Goal: Task Accomplishment & Management: Use online tool/utility

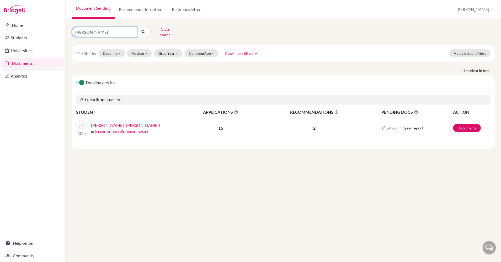
click at [130, 31] on input "tim" at bounding box center [104, 32] width 65 height 10
type input "robert"
click at [143, 31] on icon "submit" at bounding box center [143, 31] width 5 height 5
click at [117, 123] on link "[PERSON_NAME] ([PERSON_NAME])" at bounding box center [125, 125] width 69 height 6
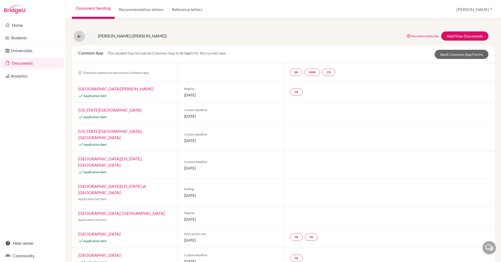
click at [77, 37] on icon at bounding box center [79, 36] width 5 height 5
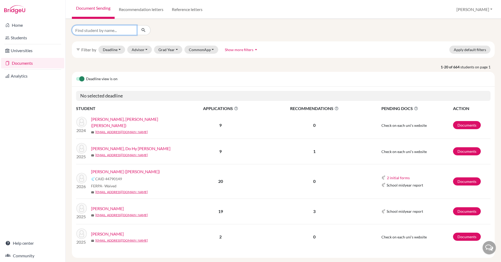
click at [97, 31] on input "Find student by name..." at bounding box center [104, 30] width 65 height 10
type input "[PERSON_NAME]"
click at [140, 28] on button "submit" at bounding box center [144, 30] width 14 height 10
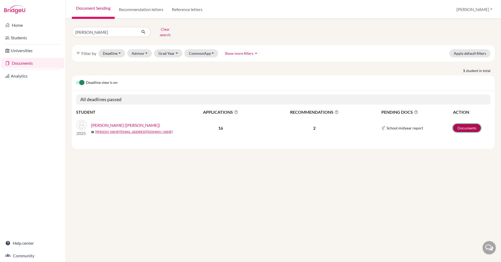
click at [466, 124] on link "Documents" at bounding box center [467, 128] width 28 height 8
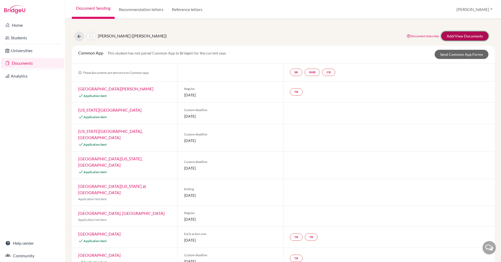
click at [456, 35] on link "Add/View Documents" at bounding box center [464, 35] width 47 height 9
